Goal: Check status: Check status

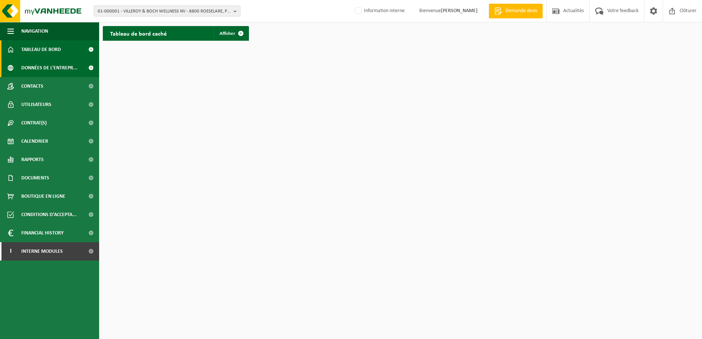
click at [56, 68] on span "Données de l'entrepr..." at bounding box center [49, 68] width 56 height 18
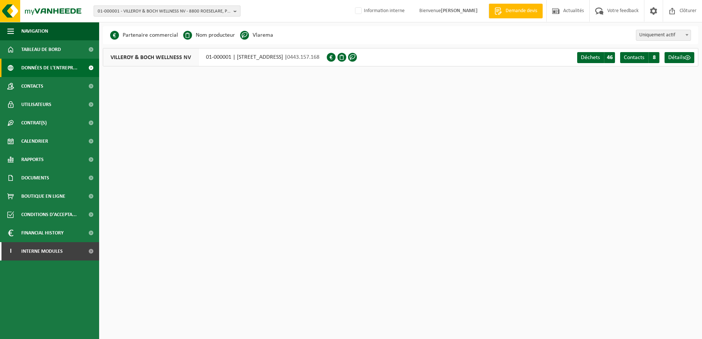
click at [127, 11] on span "01-000001 - VILLEROY & BOCH WELLNESS NV - 8800 ROESELARE, POPULIERSTRAAT 1" at bounding box center [164, 11] width 133 height 11
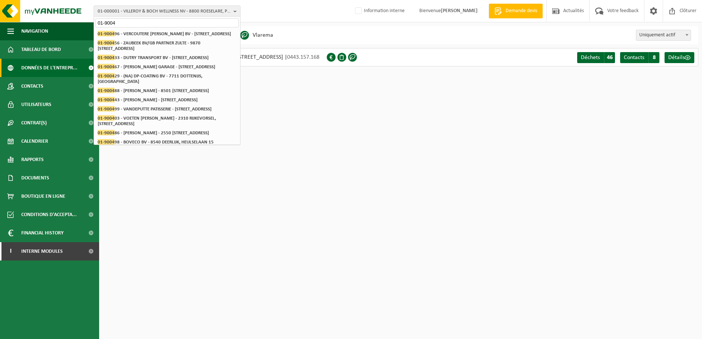
click at [119, 23] on input "01-9004" at bounding box center [166, 22] width 143 height 9
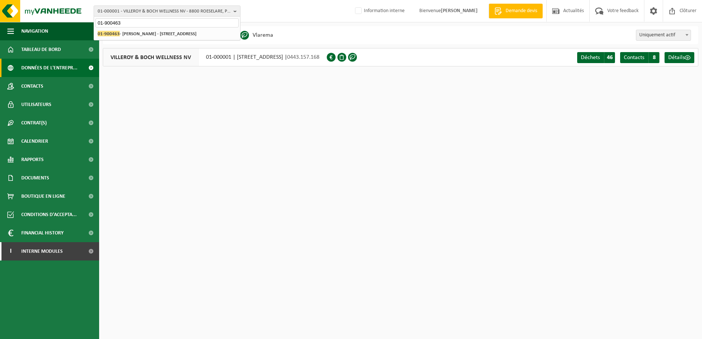
type input "01-900463"
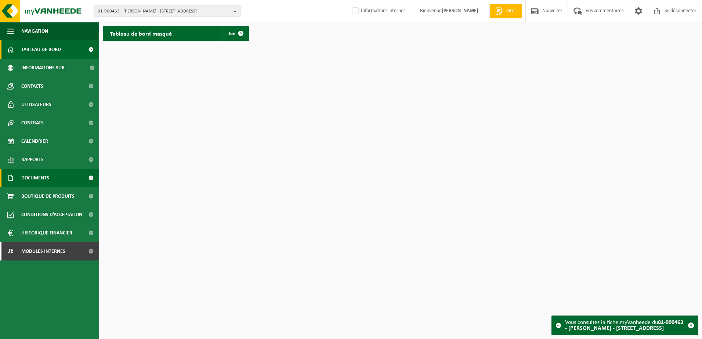
click at [59, 185] on link "Documents" at bounding box center [49, 178] width 99 height 18
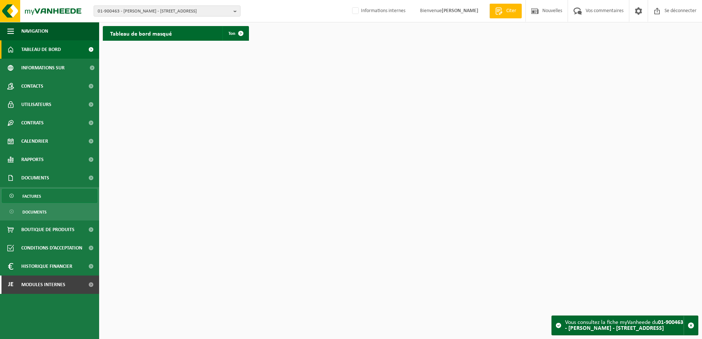
click at [50, 199] on link "Factures" at bounding box center [49, 196] width 95 height 14
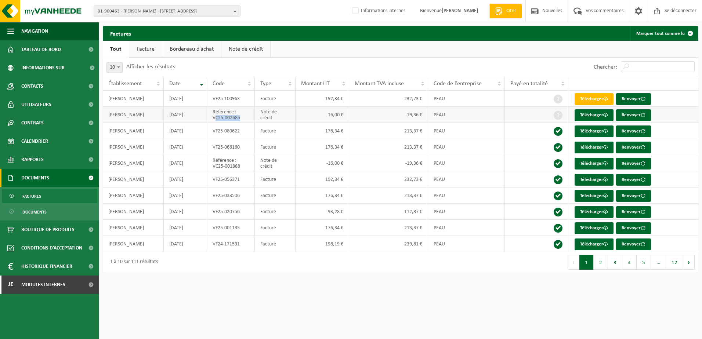
drag, startPoint x: 253, startPoint y: 119, endPoint x: 214, endPoint y: 117, distance: 38.6
click at [214, 117] on td "Référence : VC25-002685" at bounding box center [231, 115] width 48 height 16
